Goal: Information Seeking & Learning: Learn about a topic

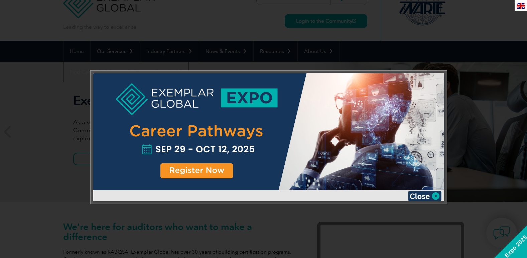
scroll to position [33, 0]
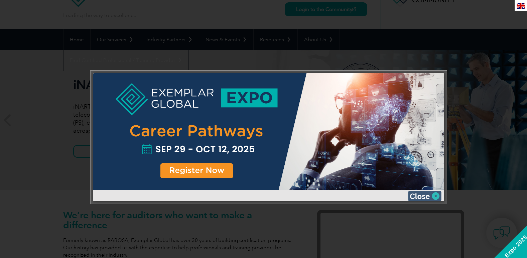
click at [420, 196] on img at bounding box center [424, 196] width 33 height 10
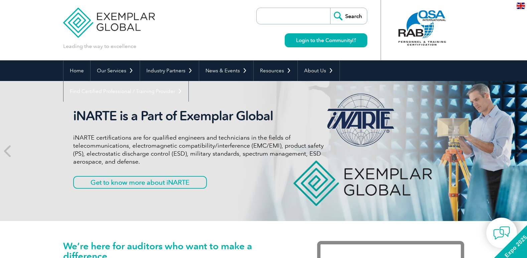
scroll to position [0, 0]
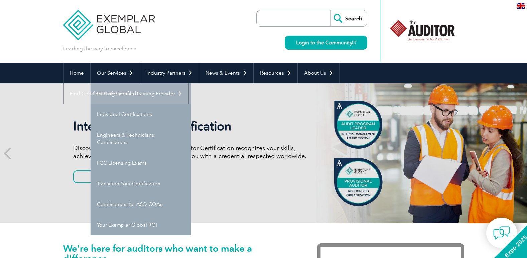
click at [120, 91] on link "Getting Certified" at bounding box center [140, 93] width 100 height 21
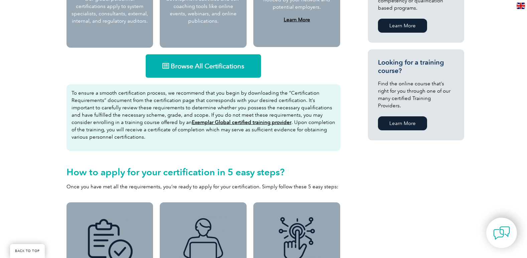
scroll to position [424, 0]
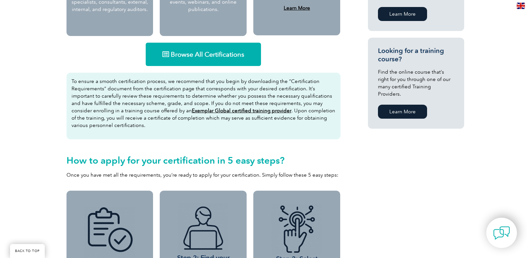
click at [207, 53] on span "Browse All Certifications" at bounding box center [207, 54] width 73 height 7
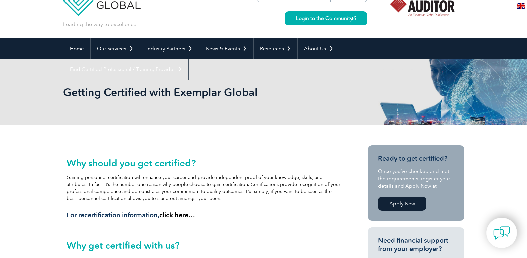
scroll to position [23, 0]
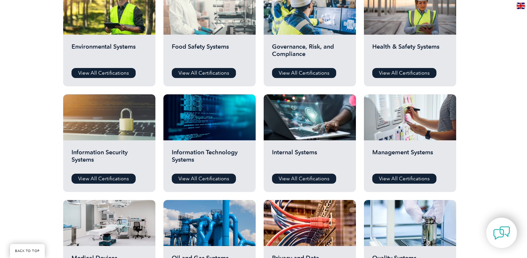
scroll to position [267, 0]
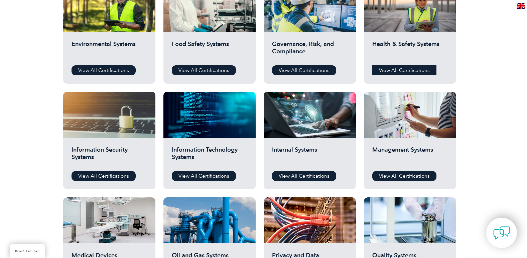
click at [392, 68] on link "View All Certifications" at bounding box center [404, 70] width 64 height 10
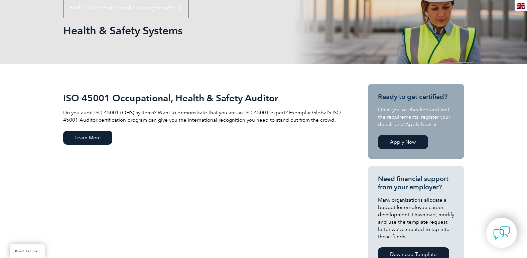
scroll to position [134, 0]
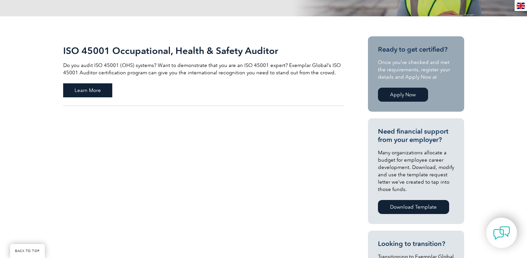
click at [90, 91] on span "Learn More" at bounding box center [87, 90] width 49 height 14
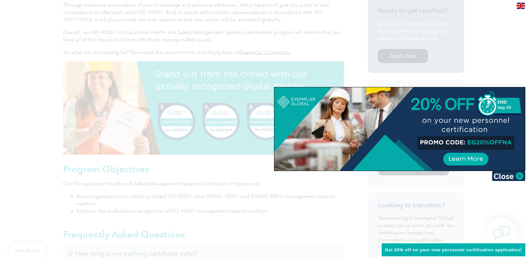
scroll to position [214, 0]
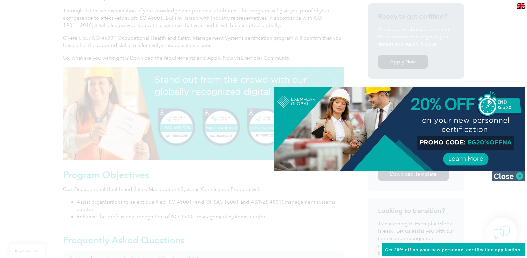
click at [509, 177] on img at bounding box center [508, 176] width 33 height 10
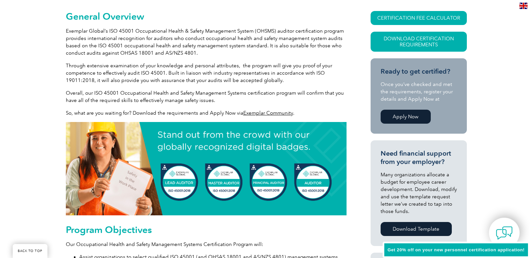
scroll to position [147, 0]
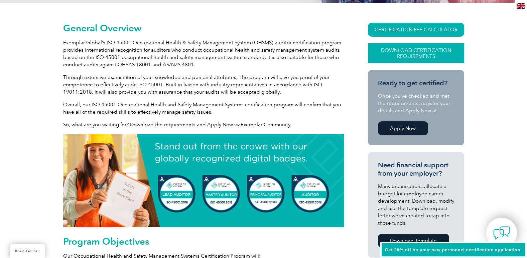
click at [405, 56] on link "Download Certification Requirements" at bounding box center [416, 53] width 96 height 20
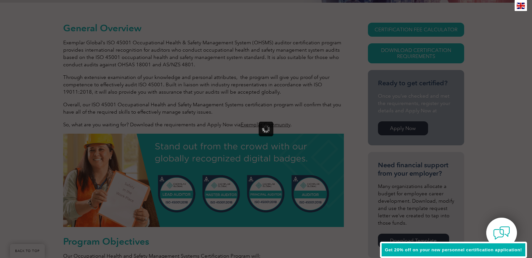
scroll to position [0, 0]
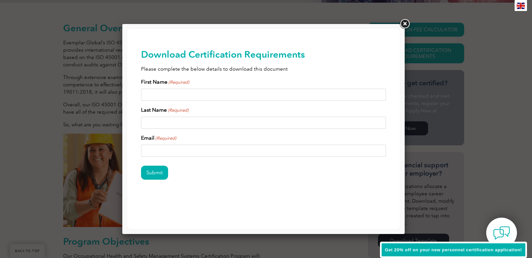
click at [180, 97] on input "First Name (Required)" at bounding box center [263, 95] width 245 height 12
type input "Andera"
type input "Glynn"
drag, startPoint x: 184, startPoint y: 148, endPoint x: 133, endPoint y: 156, distance: 51.4
click at [133, 156] on div "Download Certification Requirements Please complete the below details to downlo…" at bounding box center [263, 125] width 272 height 192
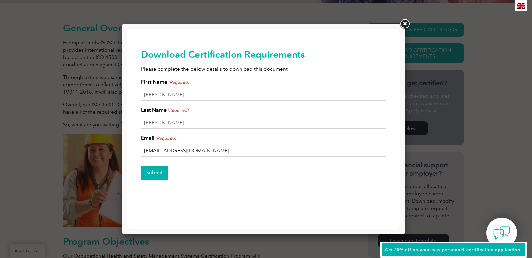
type input "aglynn@surepointsafety.com"
click at [146, 174] on input "Submit" at bounding box center [154, 173] width 27 height 14
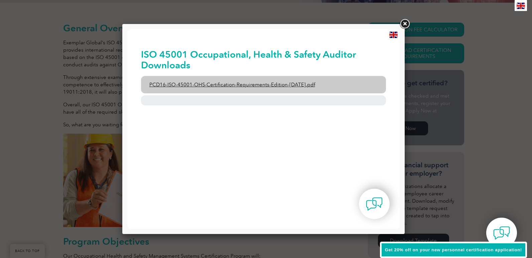
click at [255, 86] on link "PCD16-ISO-45001-OHS-Certification-Requirements-Edition-2-April-2022.pdf" at bounding box center [263, 84] width 245 height 17
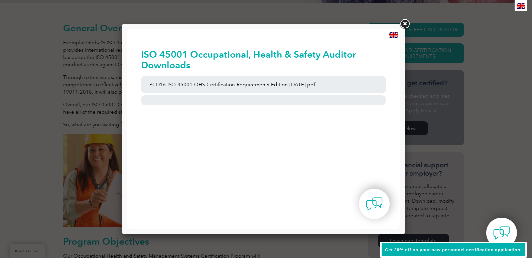
click at [407, 24] on link at bounding box center [404, 24] width 12 height 12
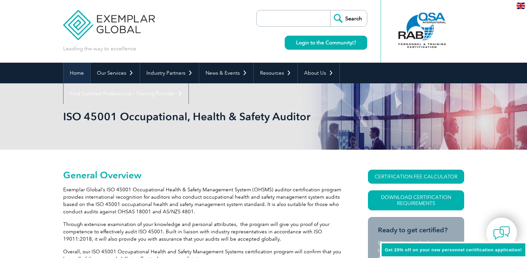
click at [77, 77] on link "Home" at bounding box center [76, 73] width 27 height 21
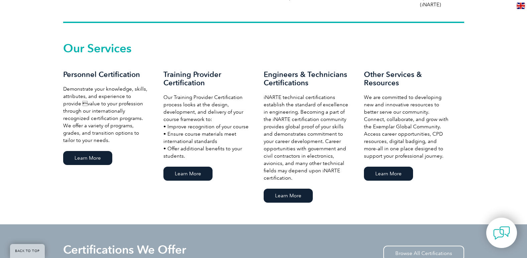
scroll to position [472, 0]
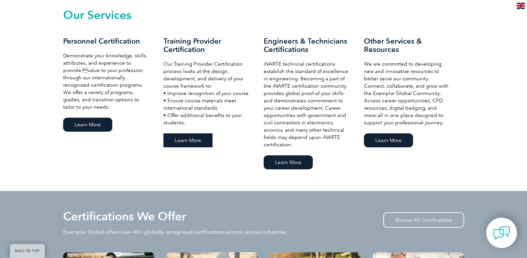
click at [193, 139] on link "Learn More" at bounding box center [187, 141] width 49 height 14
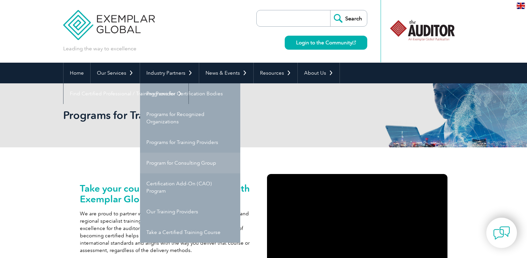
click at [175, 168] on link "Program for Consulting Group" at bounding box center [190, 163] width 100 height 21
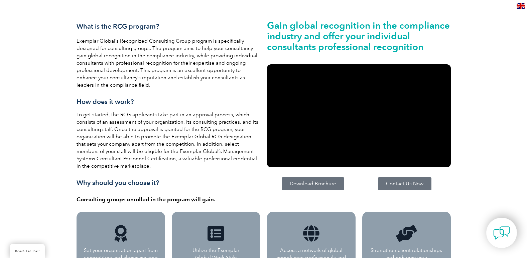
scroll to position [127, 0]
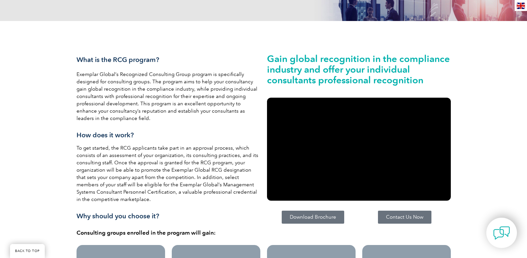
click at [322, 214] on link "Download Brochure" at bounding box center [312, 217] width 62 height 13
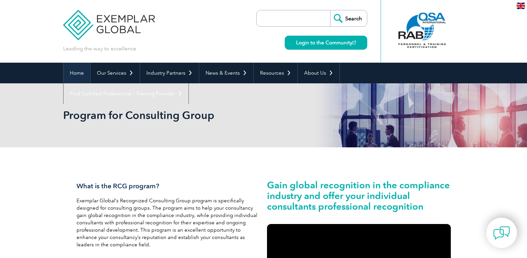
click at [81, 70] on link "Home" at bounding box center [76, 73] width 27 height 21
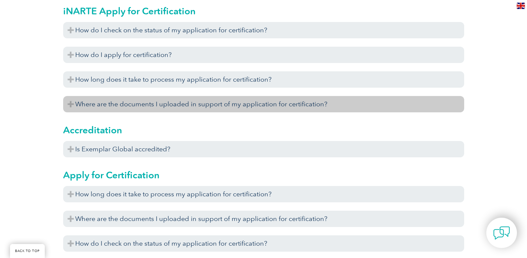
scroll to position [234, 0]
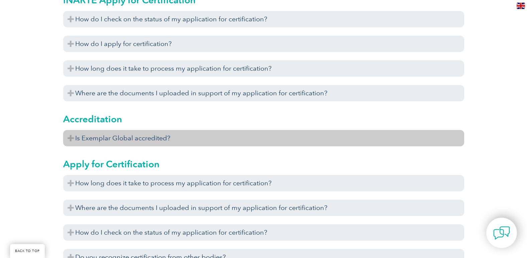
click at [70, 141] on h3 "Is Exemplar Global accredited?" at bounding box center [263, 138] width 401 height 16
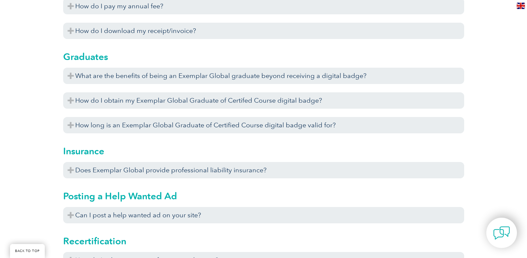
scroll to position [1870, 0]
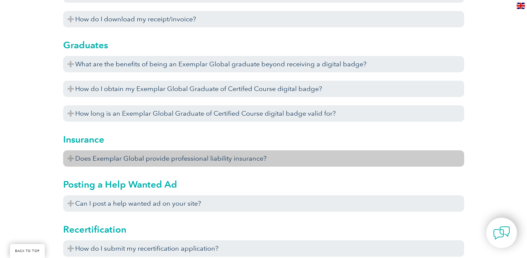
click at [72, 161] on h3 "Does Exemplar Global provide professional liability insurance?" at bounding box center [263, 159] width 401 height 16
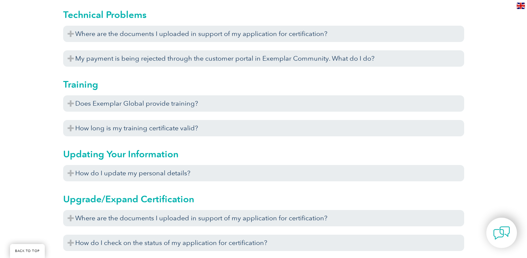
scroll to position [2271, 0]
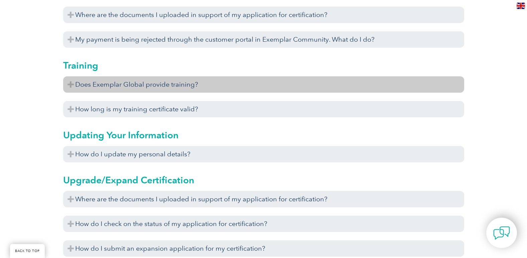
click at [68, 84] on h3 "Does Exemplar Global provide training?" at bounding box center [263, 84] width 401 height 16
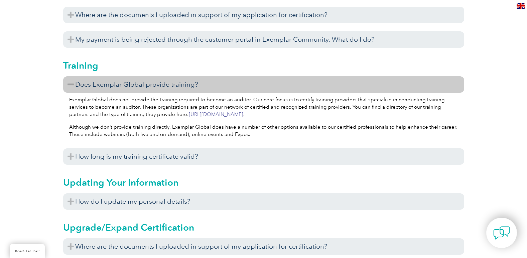
click at [208, 116] on link "https://www.exemplarglobal.org/portal/files/tpsearchregister.php" at bounding box center [216, 115] width 54 height 6
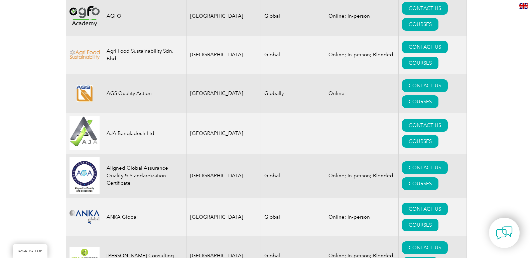
scroll to position [668, 0]
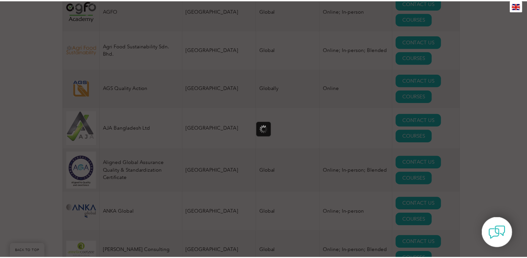
scroll to position [0, 0]
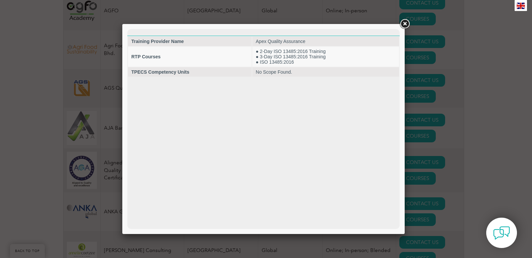
click at [404, 26] on link at bounding box center [404, 24] width 12 height 12
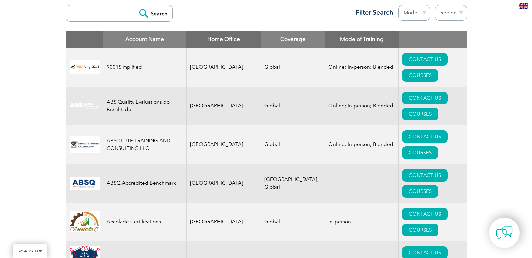
scroll to position [234, 0]
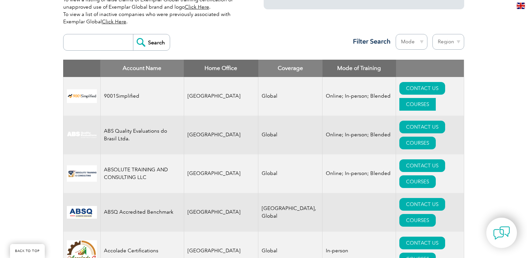
click at [432, 98] on link "COURSES" at bounding box center [417, 104] width 36 height 13
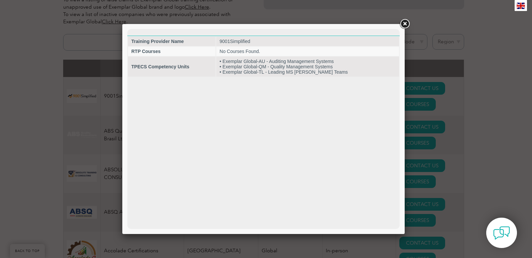
scroll to position [0, 0]
click at [404, 25] on link at bounding box center [404, 24] width 12 height 12
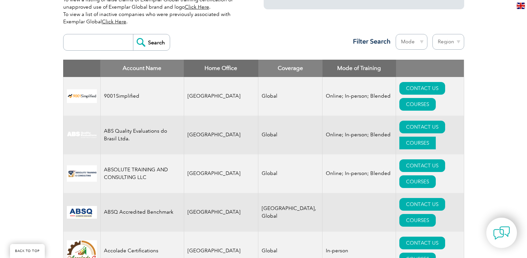
click at [424, 137] on link "COURSES" at bounding box center [417, 143] width 36 height 13
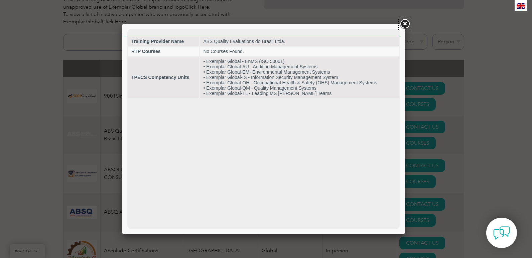
click at [406, 24] on link at bounding box center [404, 24] width 12 height 12
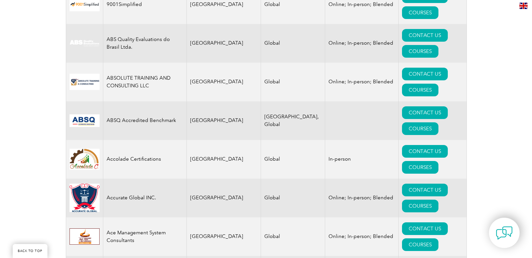
scroll to position [334, 0]
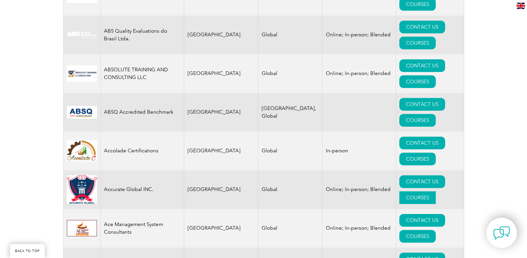
click at [432, 192] on link "COURSES" at bounding box center [417, 198] width 36 height 13
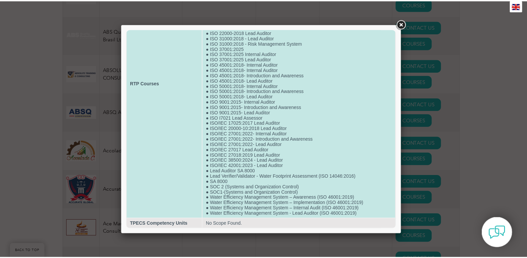
scroll to position [0, 0]
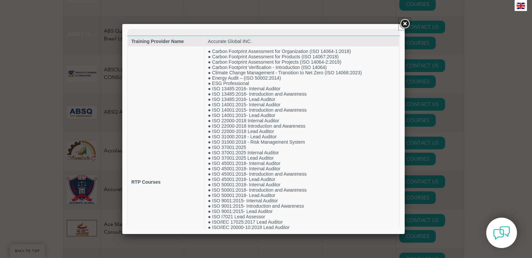
click at [403, 25] on link at bounding box center [404, 24] width 12 height 12
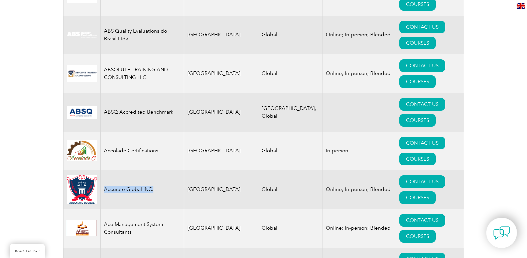
drag, startPoint x: 147, startPoint y: 113, endPoint x: 102, endPoint y: 112, distance: 44.4
click at [102, 171] on td "Accurate Global INC." at bounding box center [141, 190] width 83 height 39
drag, startPoint x: 102, startPoint y: 112, endPoint x: 114, endPoint y: 115, distance: 11.7
copy td "Accurate Global INC."
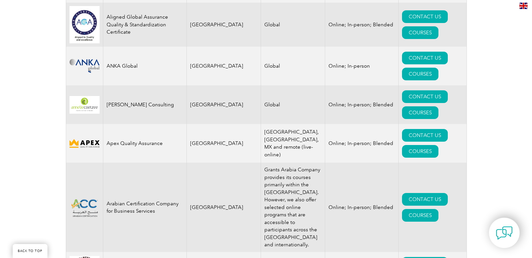
scroll to position [835, 0]
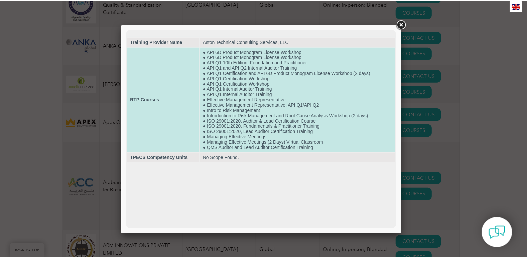
scroll to position [0, 0]
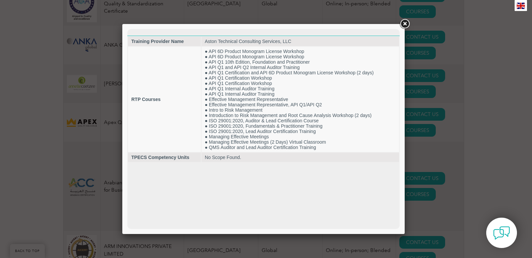
click at [402, 23] on link at bounding box center [404, 24] width 12 height 12
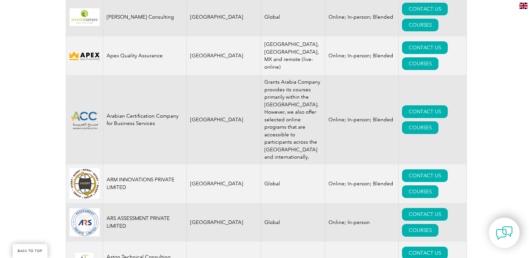
scroll to position [935, 0]
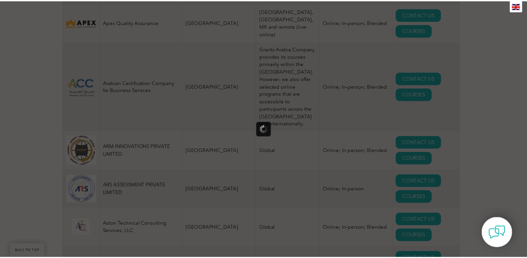
scroll to position [0, 0]
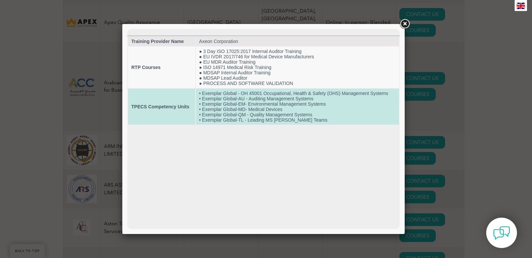
click at [149, 108] on strong "TPECS Competency Units" at bounding box center [160, 106] width 58 height 5
drag, startPoint x: 188, startPoint y: 106, endPoint x: 136, endPoint y: 110, distance: 52.3
click at [136, 110] on td "TPECS Competency Units" at bounding box center [161, 107] width 67 height 36
drag, startPoint x: 136, startPoint y: 110, endPoint x: 189, endPoint y: 107, distance: 53.9
click at [189, 107] on td "TPECS Competency Units" at bounding box center [161, 107] width 67 height 36
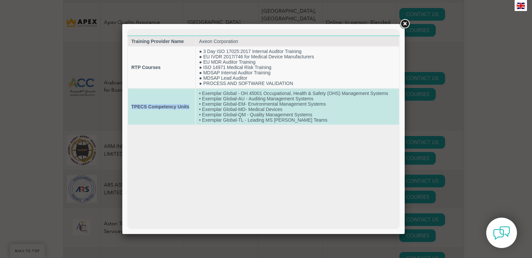
drag, startPoint x: 189, startPoint y: 107, endPoint x: 175, endPoint y: 108, distance: 14.7
copy strong "TPECS Competency Units"
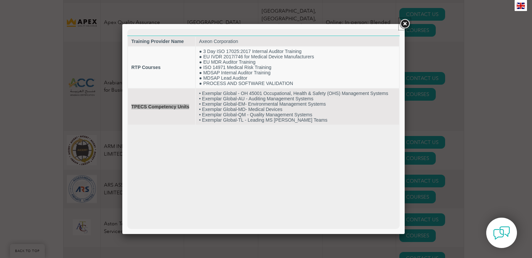
click at [404, 23] on link at bounding box center [404, 24] width 12 height 12
